Goal: Information Seeking & Learning: Learn about a topic

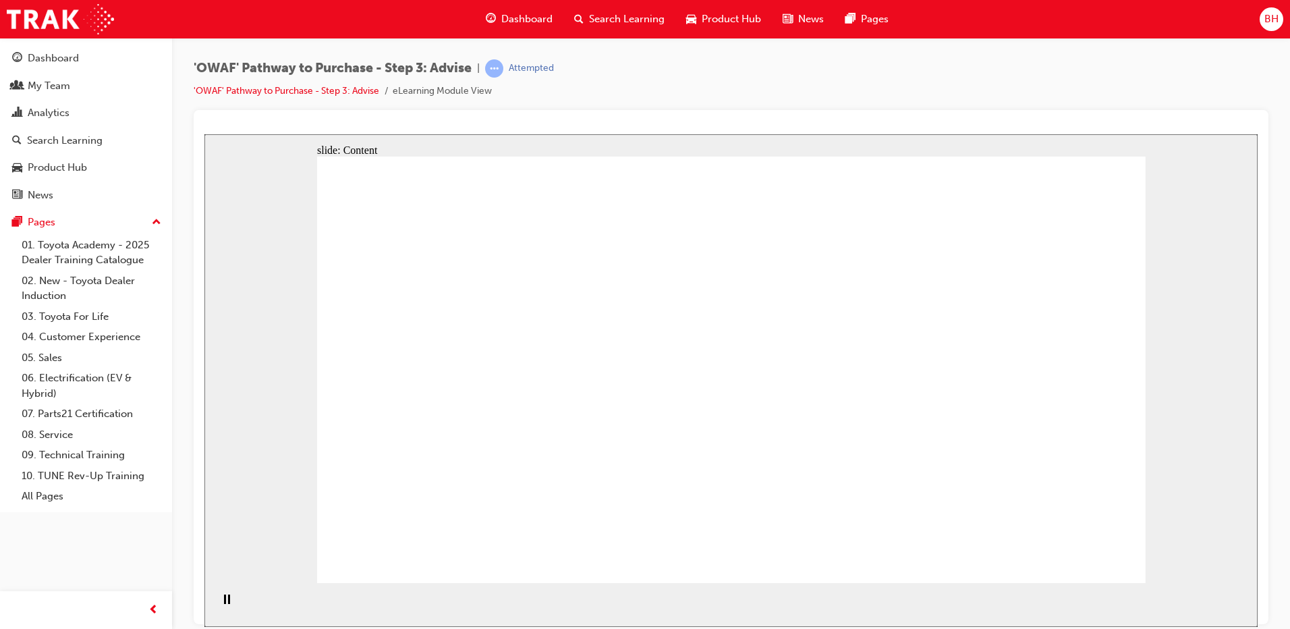
drag, startPoint x: 820, startPoint y: 426, endPoint x: 847, endPoint y: 437, distance: 28.4
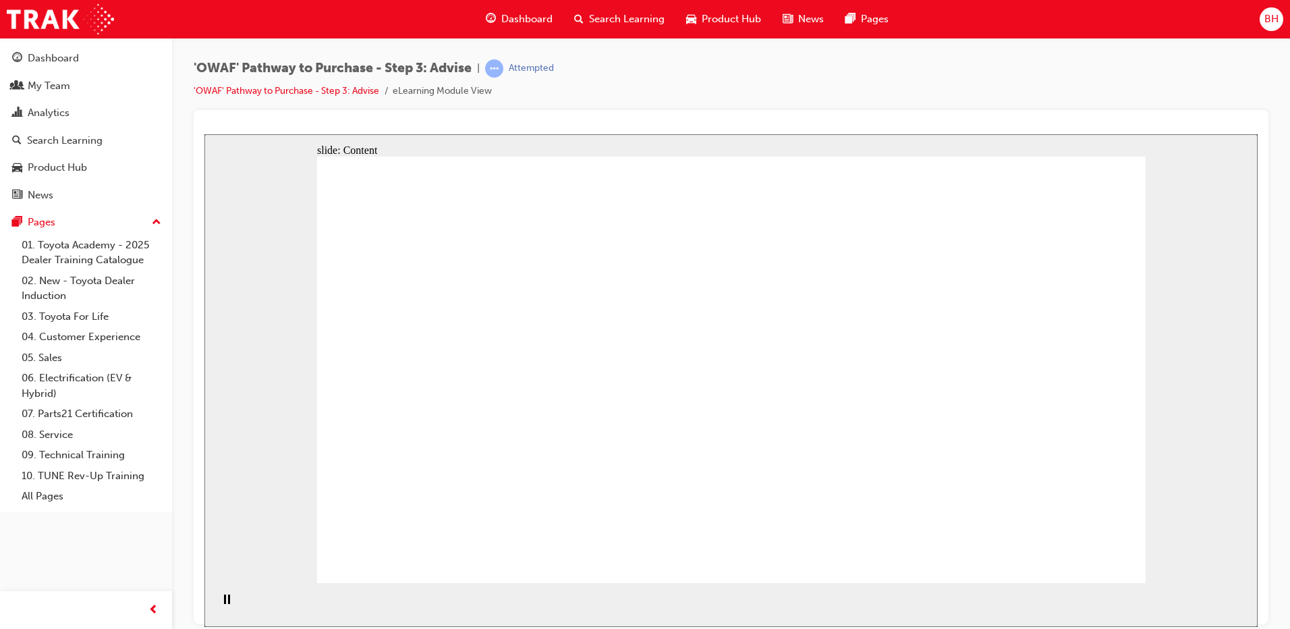
click at [1157, 353] on div "slide: Content Rectangle 1 Rectangle 5 Rectangle 1 Rectangle 2 Left Hand Side o…" at bounding box center [730, 380] width 1053 height 493
click at [228, 601] on rect "Pause (Ctrl+Alt+P)" at bounding box center [229, 598] width 2 height 9
click at [225, 601] on icon "Play (Ctrl+Alt+P)" at bounding box center [226, 599] width 9 height 11
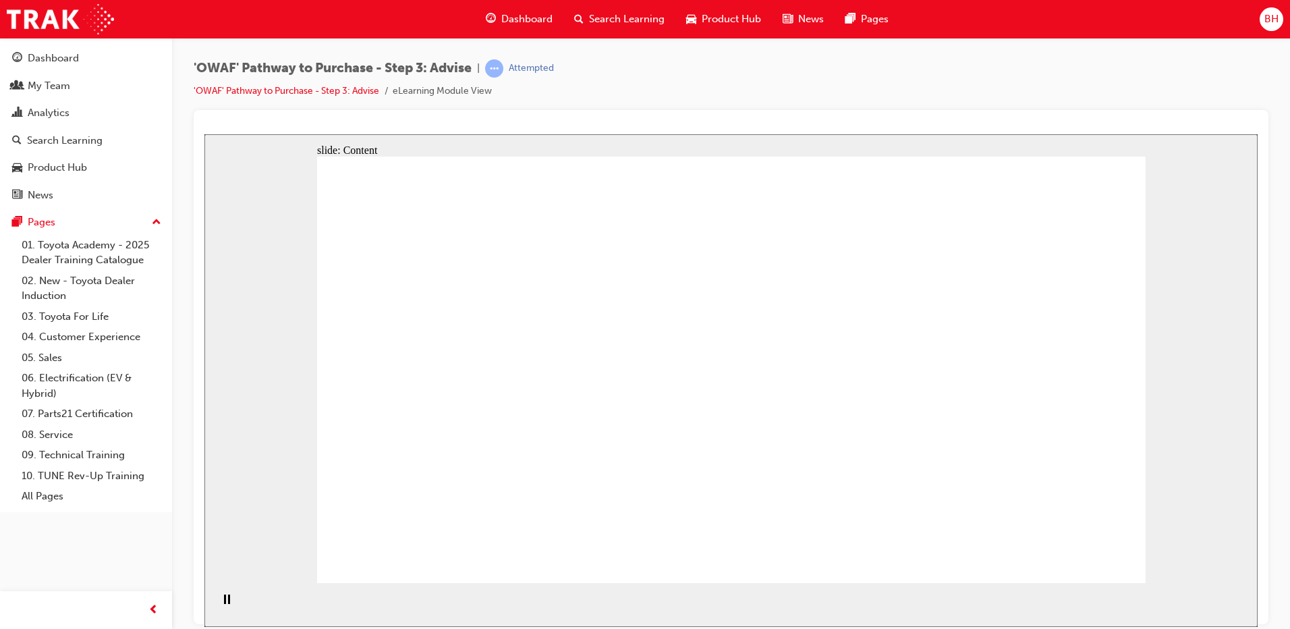
drag, startPoint x: 901, startPoint y: 582, endPoint x: 941, endPoint y: 589, distance: 41.0
click at [941, 589] on div "slide: Content Rectangle 1 Rectangle 5 Rectangle 1 Rectangle 2 Left Hand Side o…" at bounding box center [730, 380] width 1053 height 493
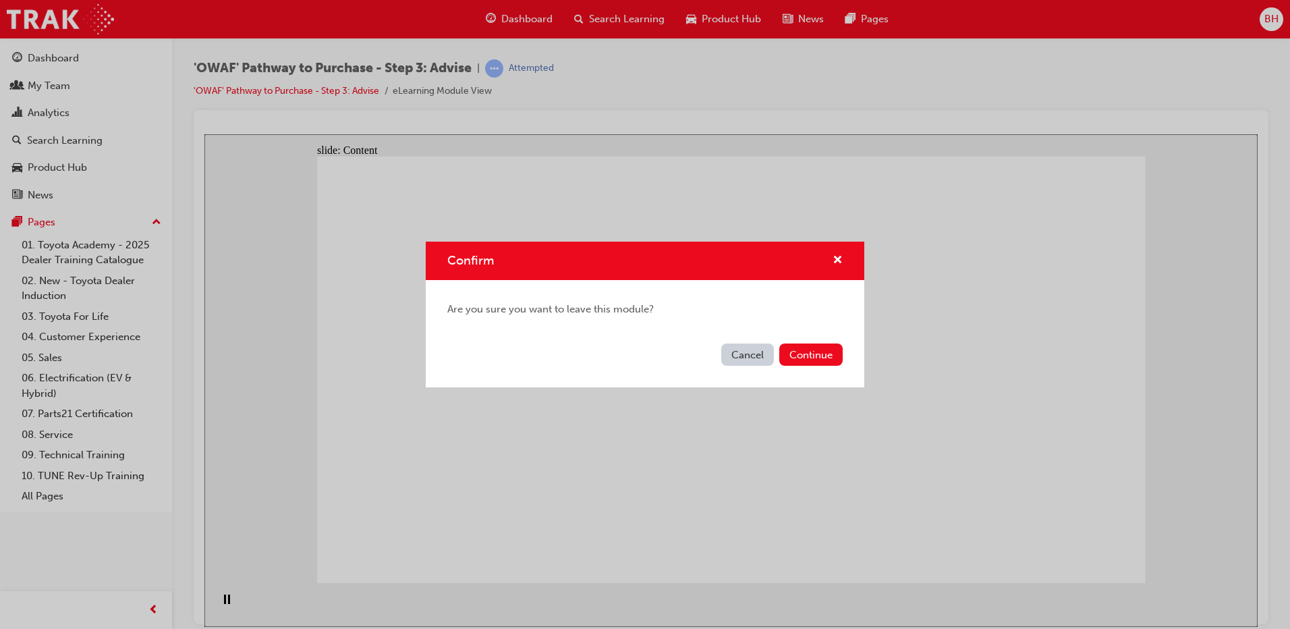
click at [735, 354] on button "Cancel" at bounding box center [747, 354] width 53 height 22
